Goal: Use online tool/utility: Use online tool/utility

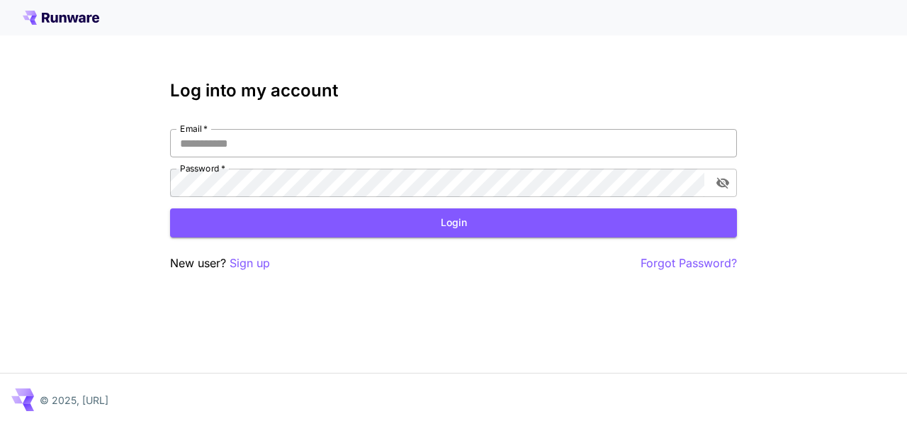
click at [290, 145] on input "Email   *" at bounding box center [453, 143] width 567 height 28
type input "**********"
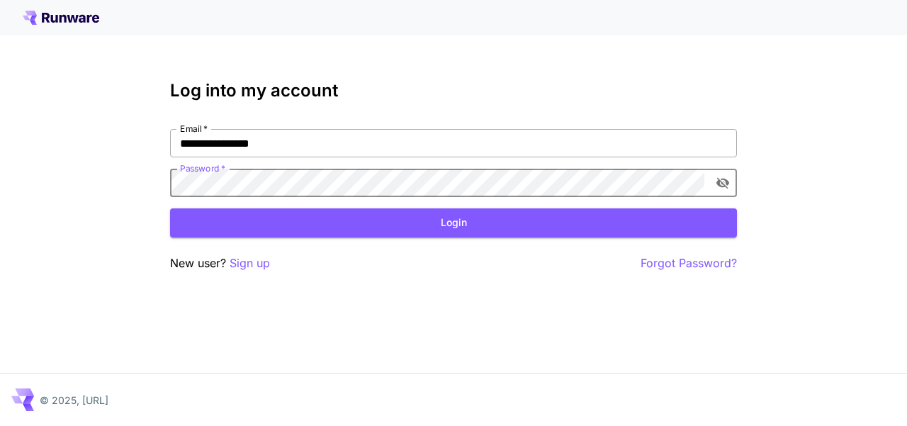
click button "Login" at bounding box center [453, 222] width 567 height 29
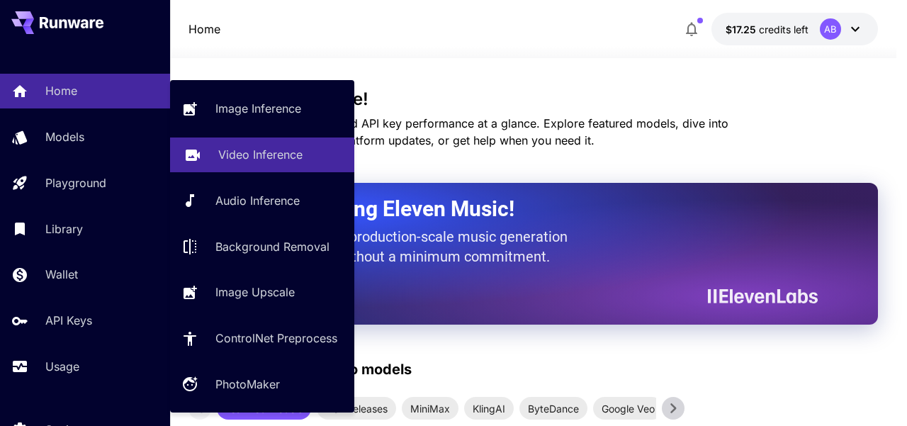
click at [232, 149] on p "Video Inference" at bounding box center [260, 154] width 84 height 17
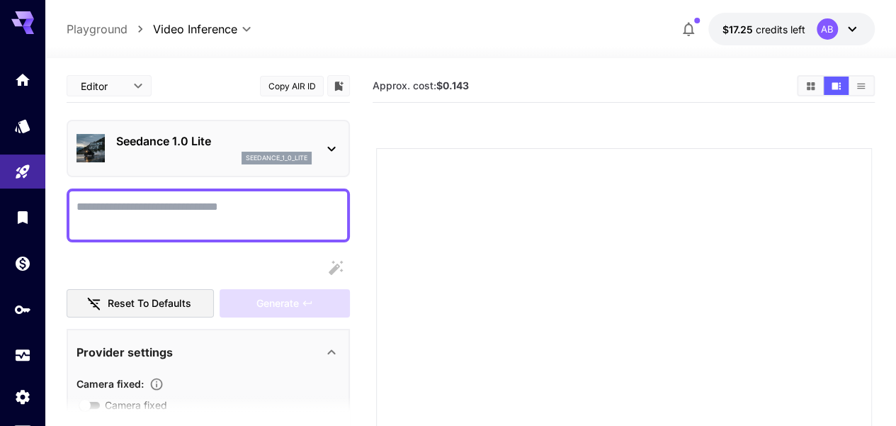
click at [187, 144] on p "Seedance 1.0 Lite" at bounding box center [213, 140] width 195 height 17
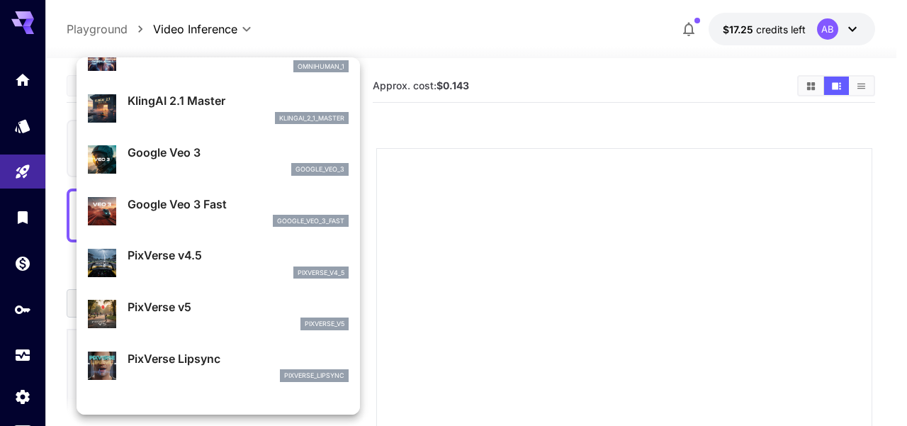
scroll to position [283, 0]
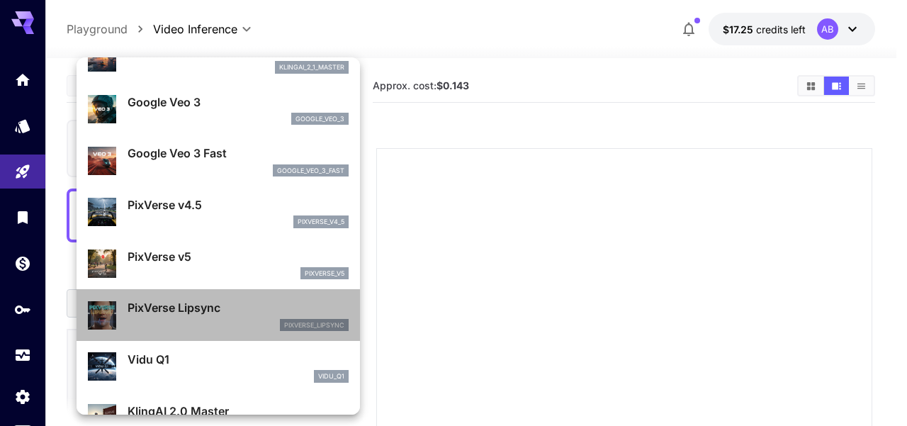
click at [221, 321] on div "pixverse_lipsync" at bounding box center [237, 325] width 221 height 13
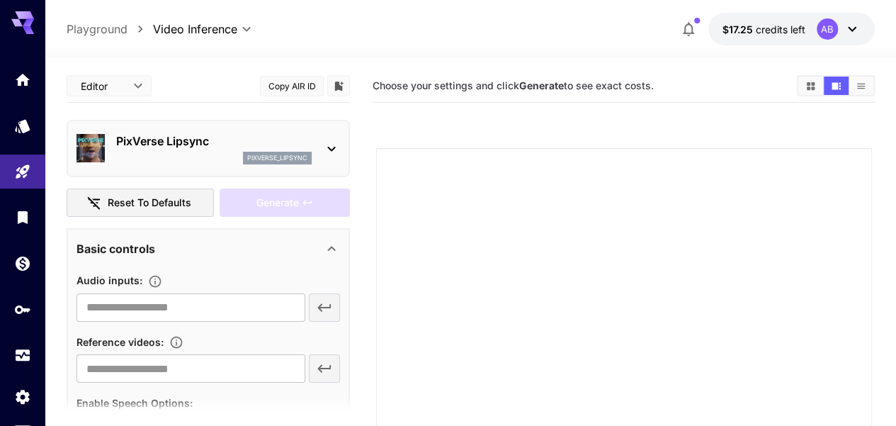
click at [176, 135] on p "PixVerse Lipsync" at bounding box center [213, 140] width 195 height 17
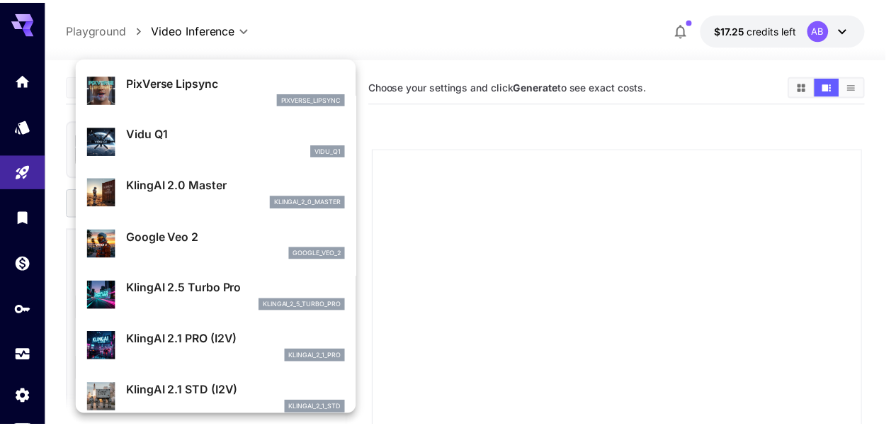
scroll to position [451, 0]
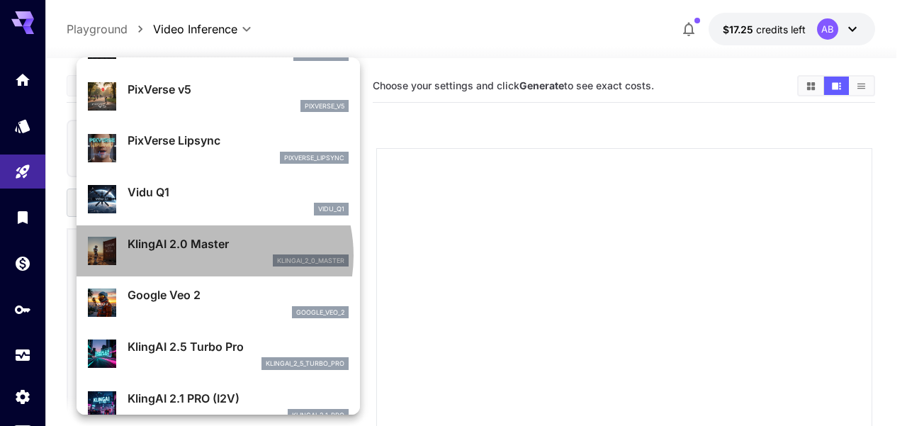
click at [203, 255] on div "klingai_2_0_master" at bounding box center [237, 260] width 221 height 13
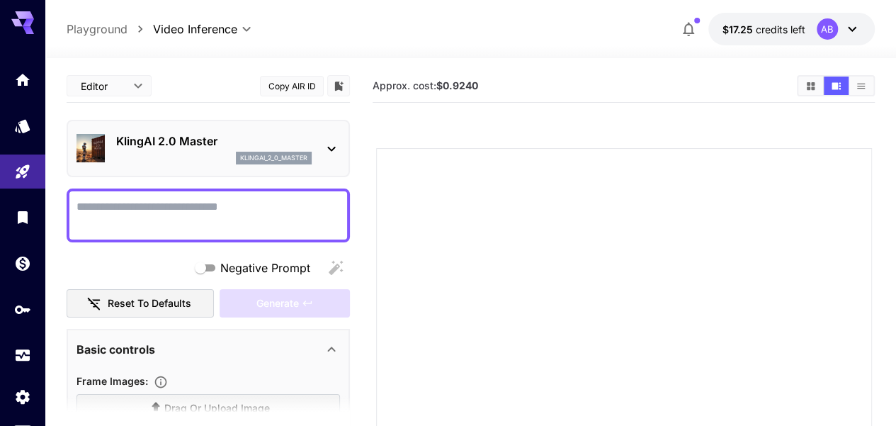
scroll to position [71, 0]
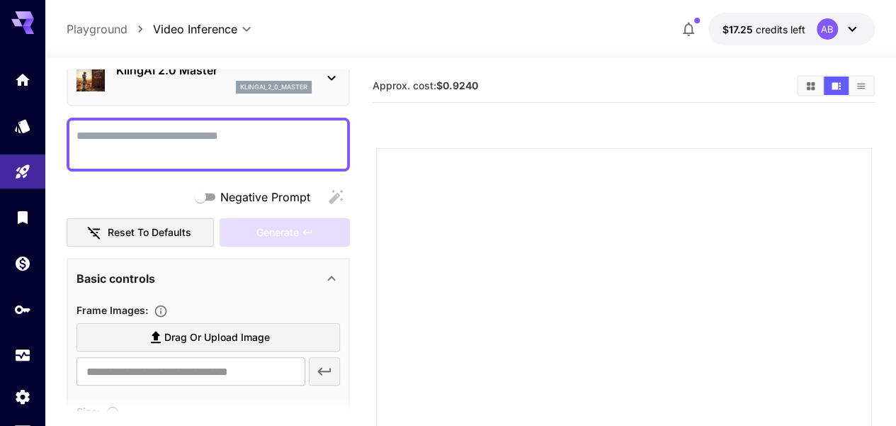
click at [188, 338] on span "Drag or upload image" at bounding box center [217, 338] width 106 height 18
click at [0, 0] on input "Drag or upload image" at bounding box center [0, 0] width 0 height 0
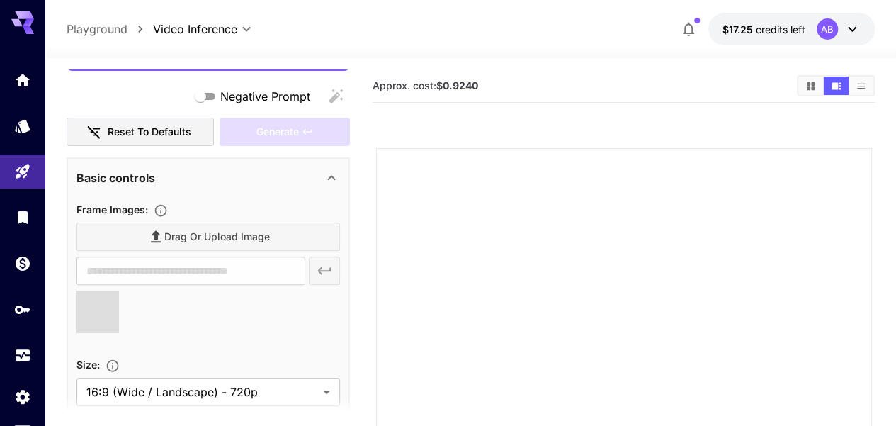
type input "**********"
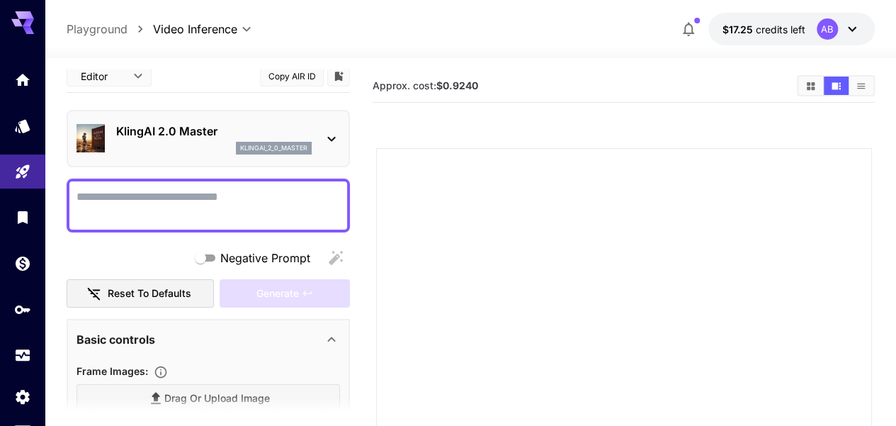
scroll to position [0, 0]
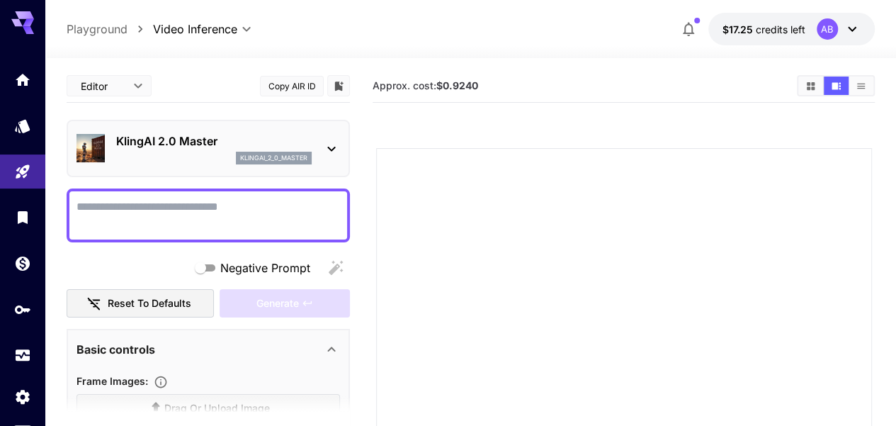
click at [225, 205] on textarea "Negative Prompt" at bounding box center [207, 215] width 263 height 34
